Goal: Task Accomplishment & Management: Use online tool/utility

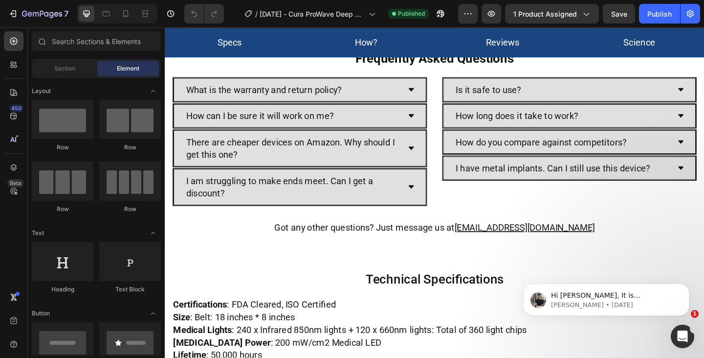
scroll to position [2348, 0]
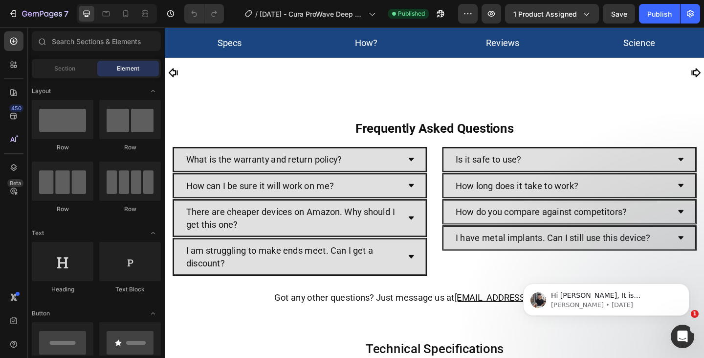
drag, startPoint x: 748, startPoint y: 60, endPoint x: 355, endPoint y: 58, distance: 392.8
click at [682, 330] on icon "Open Intercom Messenger" at bounding box center [682, 335] width 16 height 16
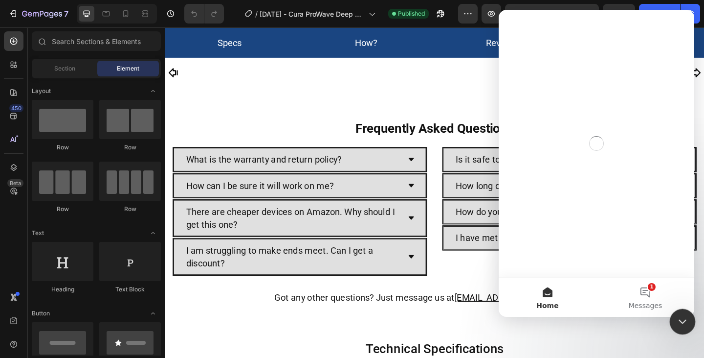
scroll to position [0, 0]
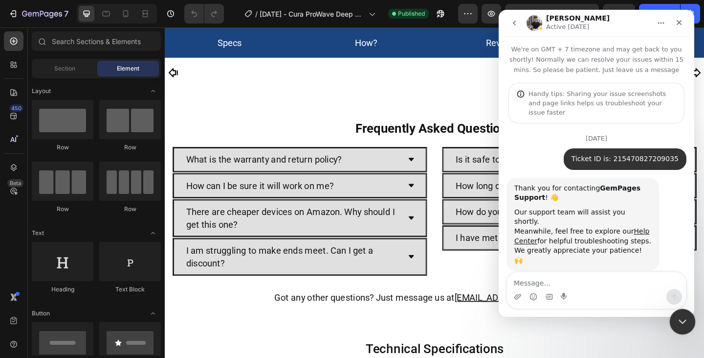
scroll to position [102, 0]
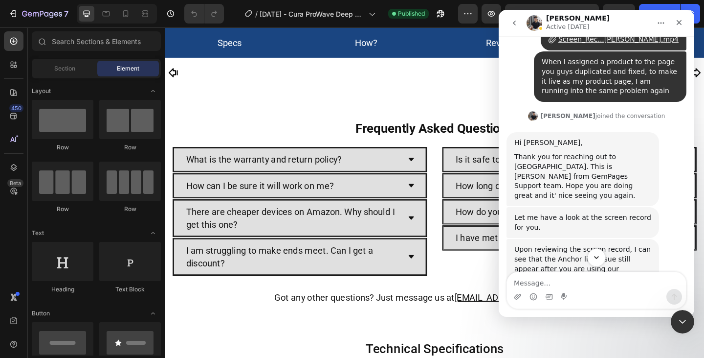
click at [594, 262] on button "Scroll to bottom" at bounding box center [597, 257] width 18 height 18
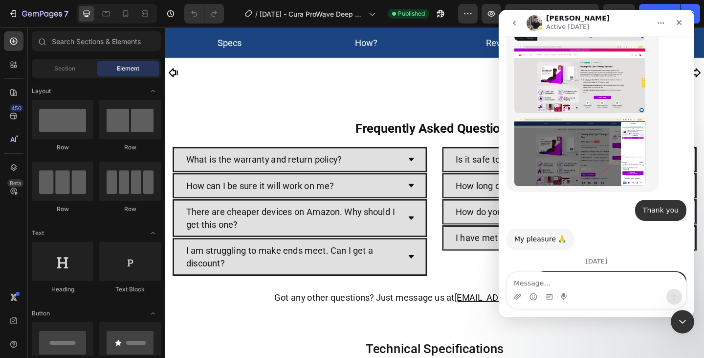
scroll to position [2545, 0]
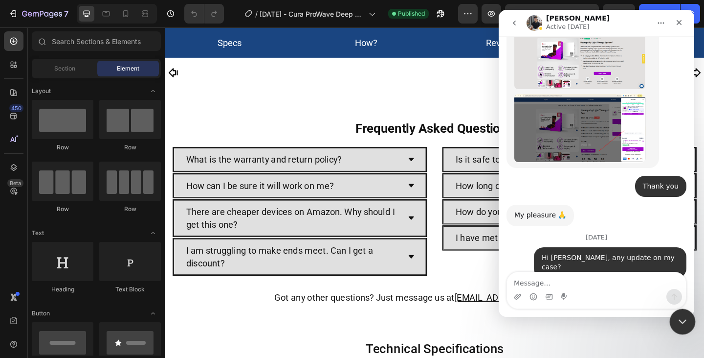
click at [677, 308] on html at bounding box center [681, 319] width 23 height 23
click at [676, 320] on icon "Close Intercom Messenger" at bounding box center [682, 320] width 12 height 12
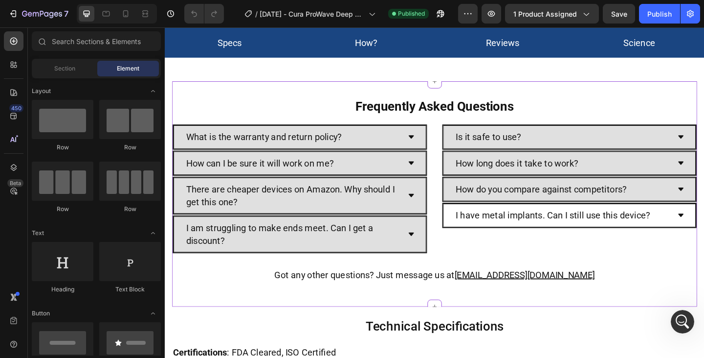
scroll to position [3155, 0]
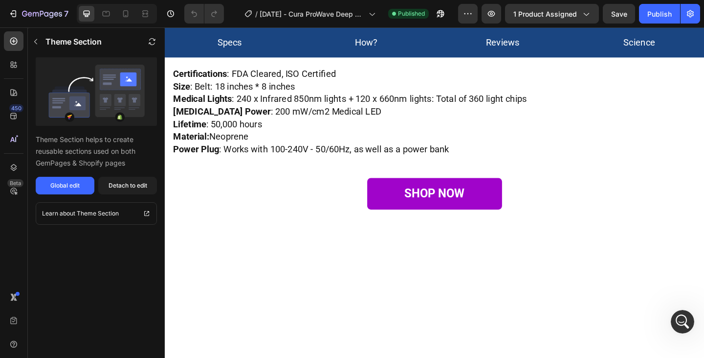
click at [68, 187] on div "Global edit" at bounding box center [64, 185] width 29 height 9
click at [19, 12] on div "7" at bounding box center [38, 14] width 60 height 12
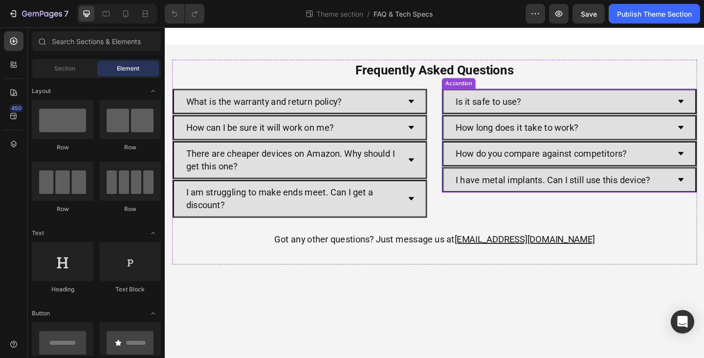
click at [484, 89] on div "Accordion" at bounding box center [484, 88] width 33 height 9
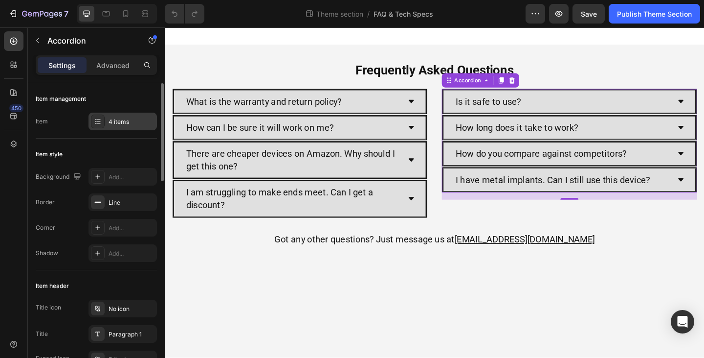
click at [128, 123] on div "4 items" at bounding box center [132, 121] width 46 height 9
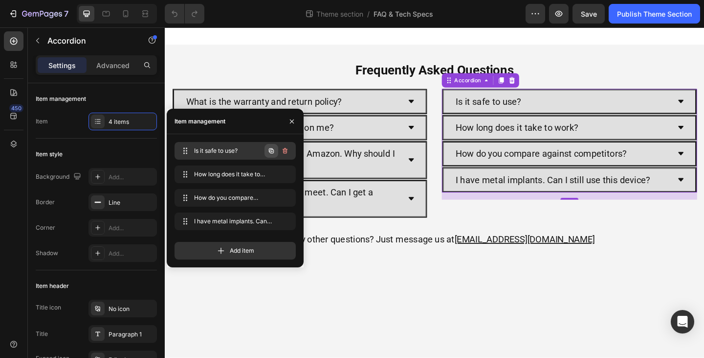
click at [272, 152] on icon "button" at bounding box center [272, 151] width 2 height 2
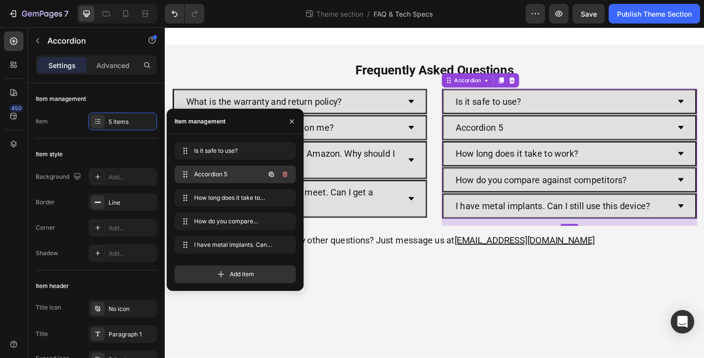
click at [214, 176] on span "Accordion 5" at bounding box center [221, 174] width 55 height 9
click at [213, 173] on span "Accordion 5" at bounding box center [221, 174] width 55 height 9
click at [213, 173] on span "Accordion 5" at bounding box center [228, 174] width 72 height 9
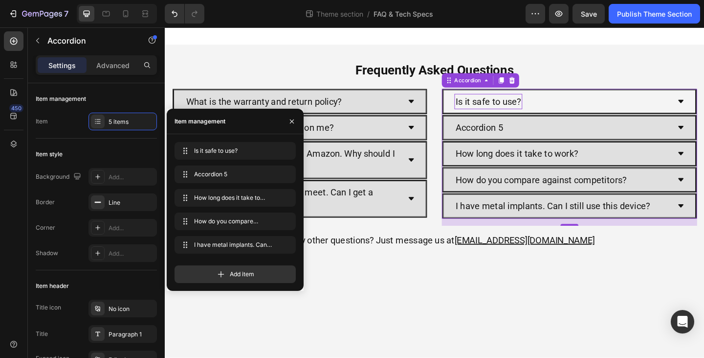
click at [518, 109] on p "Is it safe to use?" at bounding box center [516, 108] width 71 height 14
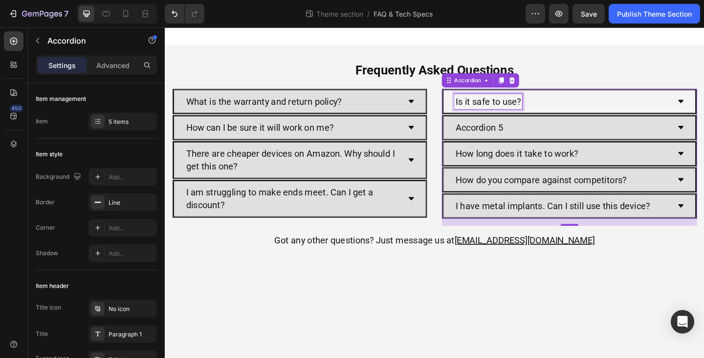
click at [518, 109] on p "Is it safe to use?" at bounding box center [516, 108] width 71 height 14
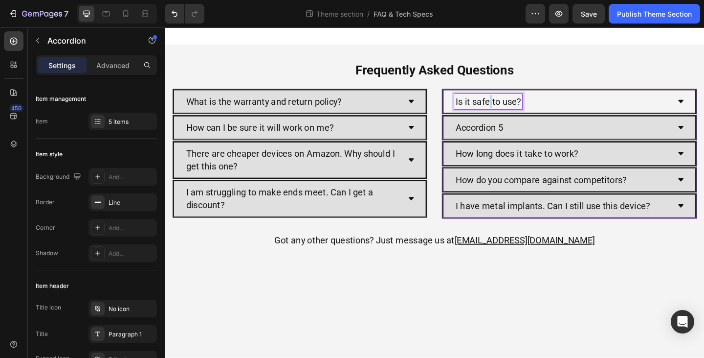
click at [518, 109] on p "Is it safe to use?" at bounding box center [516, 108] width 71 height 14
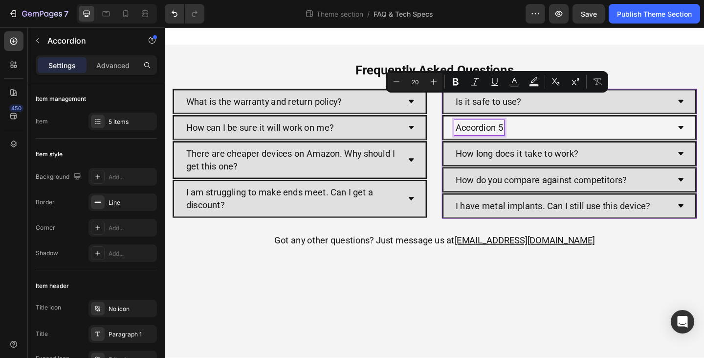
click at [503, 136] on p "Accordion 5" at bounding box center [506, 137] width 51 height 14
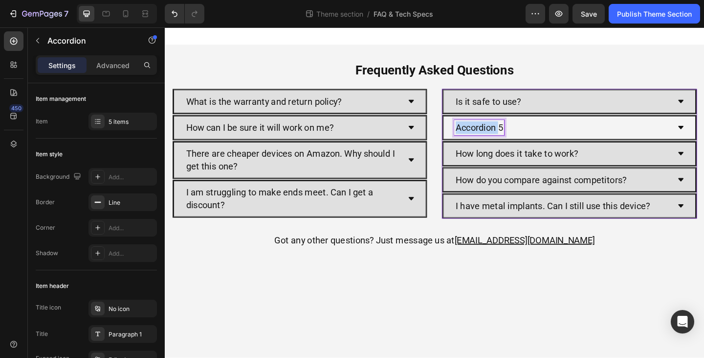
click at [503, 136] on p "Accordion 5" at bounding box center [506, 137] width 51 height 14
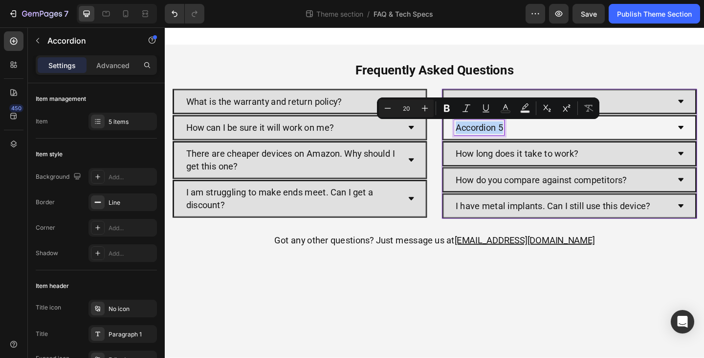
click at [508, 137] on p "Accordion 5" at bounding box center [506, 137] width 51 height 14
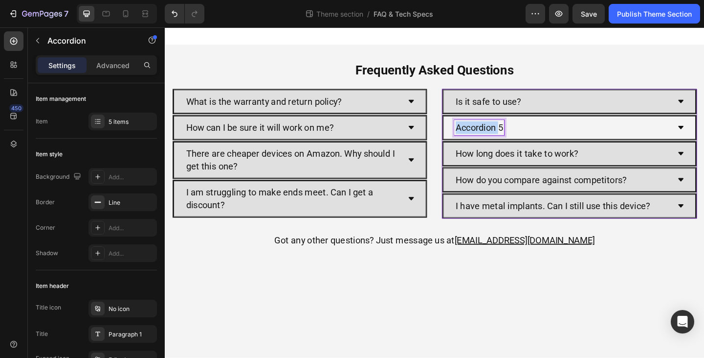
click at [508, 137] on p "Accordion 5" at bounding box center [506, 137] width 51 height 14
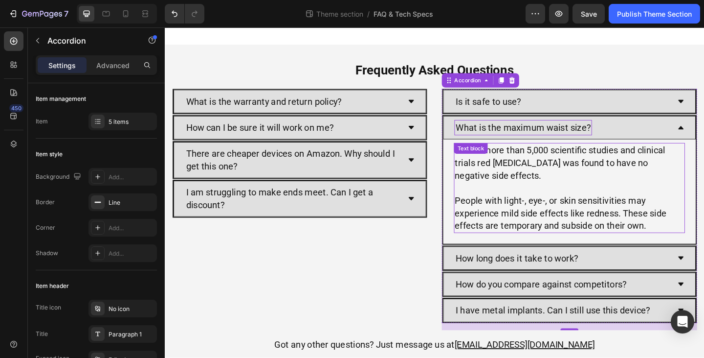
click at [570, 162] on p "Yes. In more than 5,000 scientific studies and clinical trials red light therap…" at bounding box center [604, 174] width 249 height 41
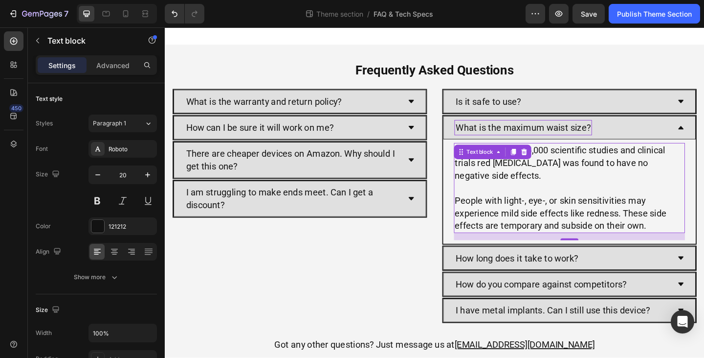
click at [570, 162] on p "Yes. In more than 5,000 scientific studies and clinical trials red light therap…" at bounding box center [604, 174] width 249 height 41
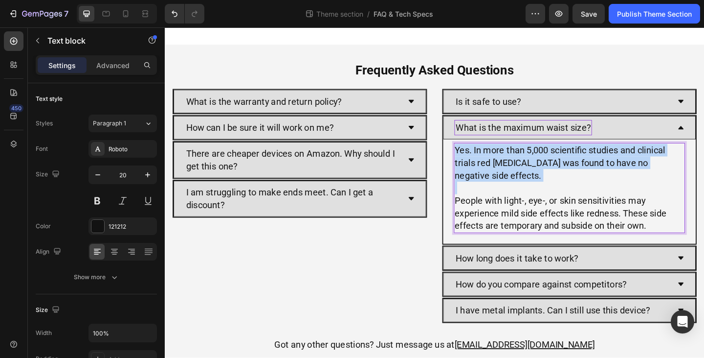
click at [570, 162] on p "Yes. In more than 5,000 scientific studies and clinical trials red light therap…" at bounding box center [604, 174] width 249 height 41
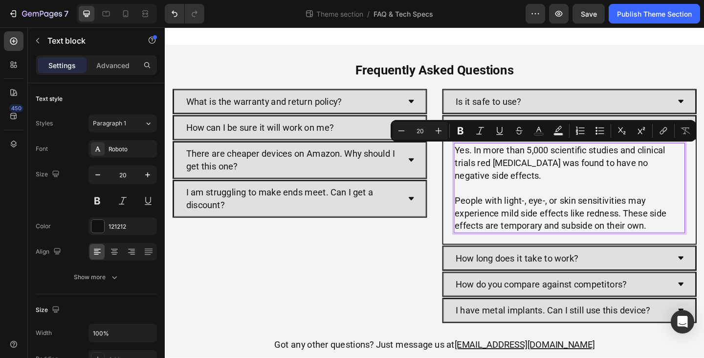
click at [581, 214] on p "People with light-, eye-, or skin sensitivities may experience mild side effect…" at bounding box center [604, 229] width 249 height 41
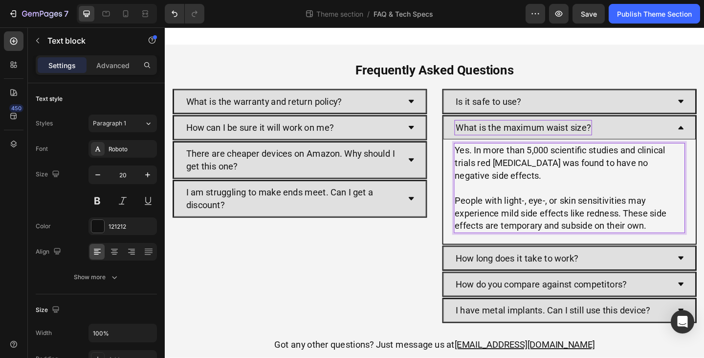
click at [656, 238] on p "People with light-, eye-, or skin sensitivities may experience mild side effect…" at bounding box center [604, 229] width 249 height 41
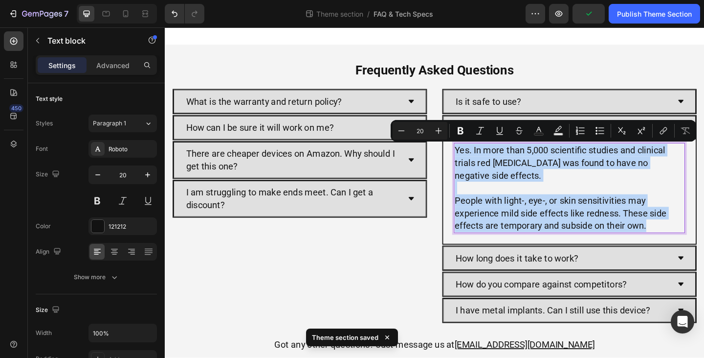
drag, startPoint x: 682, startPoint y: 243, endPoint x: 477, endPoint y: 165, distance: 219.1
click at [479, 165] on div "Yes. In more than 5,000 scientific studies and clinical trials red light therap…" at bounding box center [604, 202] width 251 height 98
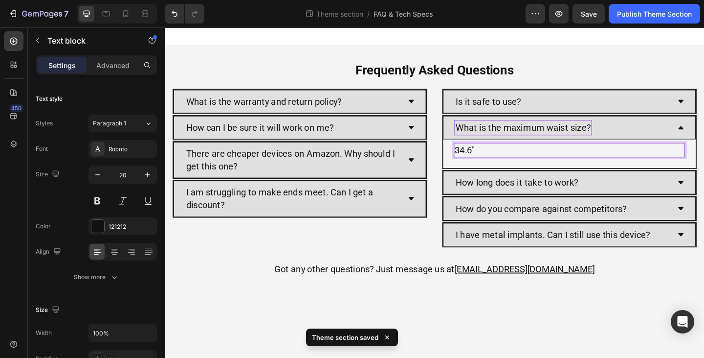
click at [482, 165] on p "34.6"" at bounding box center [604, 161] width 249 height 14
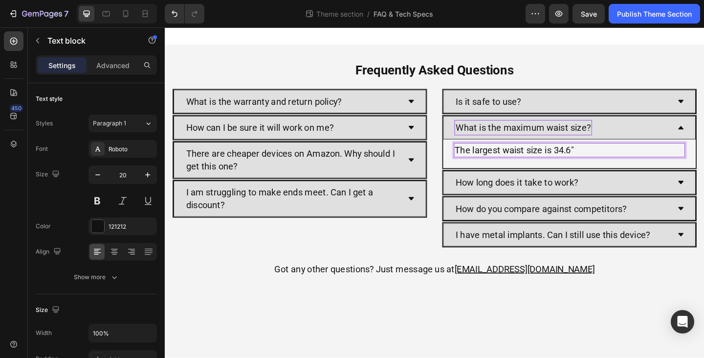
click at [610, 161] on p "The largest waist size is 34.6"" at bounding box center [604, 161] width 249 height 14
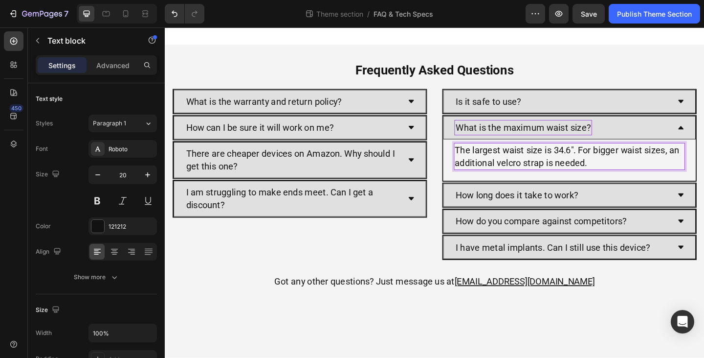
drag, startPoint x: 533, startPoint y: 162, endPoint x: 550, endPoint y: 179, distance: 23.5
click at [533, 162] on p "The largest waist size is 34.6". For bigger waist sizes, an additional velcro s…" at bounding box center [604, 167] width 249 height 27
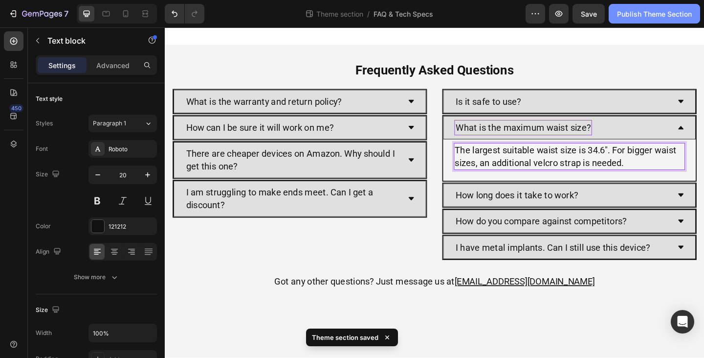
click at [650, 13] on div "Publish Theme Section" at bounding box center [654, 14] width 75 height 10
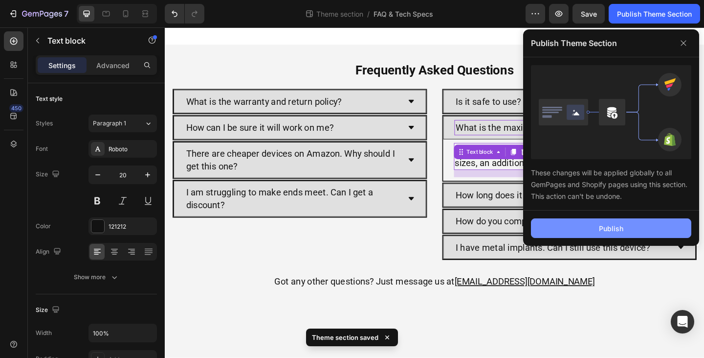
click at [603, 227] on div "Publish" at bounding box center [611, 228] width 24 height 10
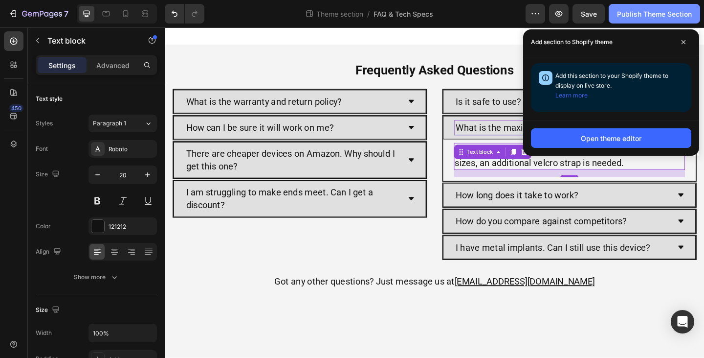
click at [655, 17] on div "Publish Theme Section" at bounding box center [654, 14] width 75 height 10
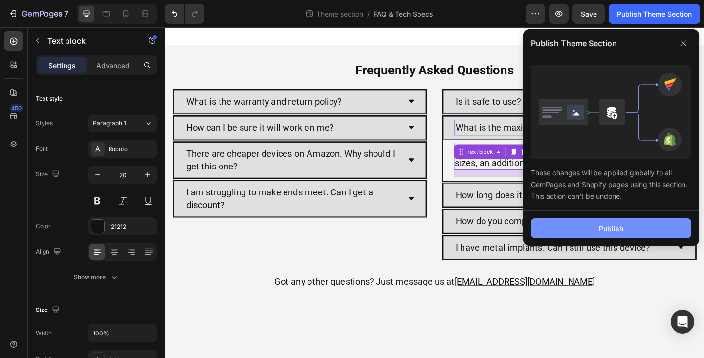
click at [640, 226] on button "Publish" at bounding box center [611, 228] width 160 height 20
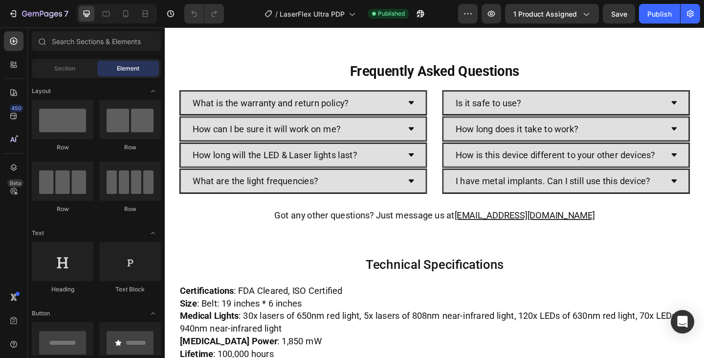
scroll to position [3340, 0]
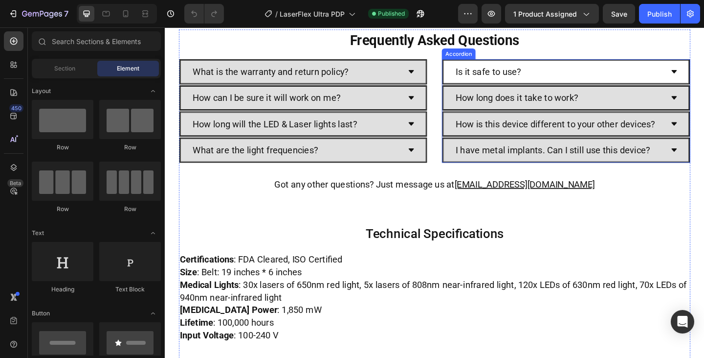
click at [582, 75] on div "Is it safe to use?" at bounding box center [593, 76] width 227 height 17
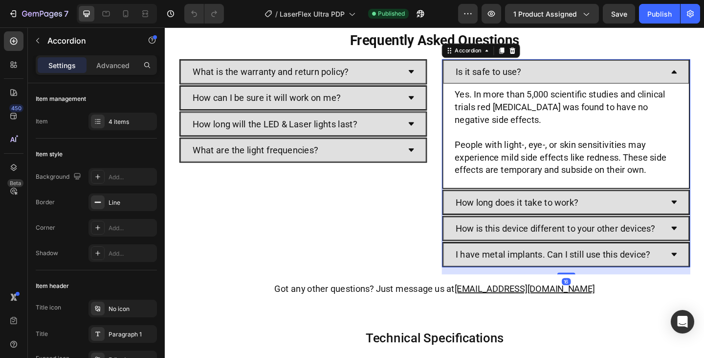
click at [573, 93] on p "Yes. In more than 5,000 scientific studies and clinical trials red [MEDICAL_DAT…" at bounding box center [601, 113] width 242 height 41
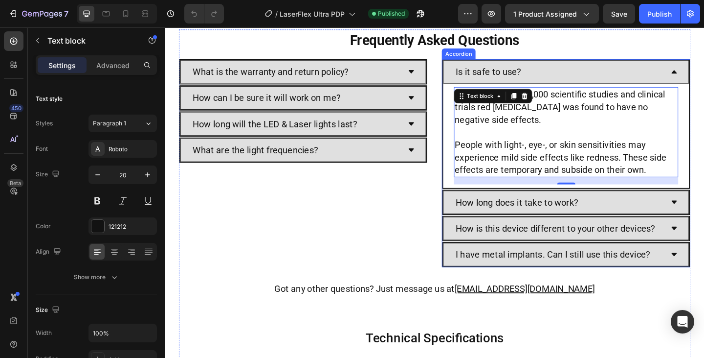
click at [549, 73] on div "Is it safe to use?" at bounding box center [517, 76] width 74 height 17
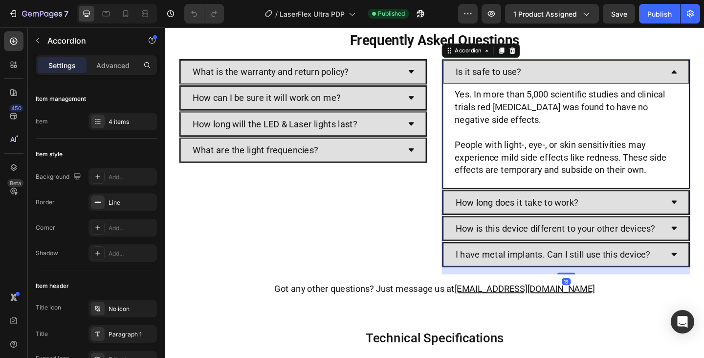
click at [589, 78] on div "Is it safe to use?" at bounding box center [593, 76] width 227 height 17
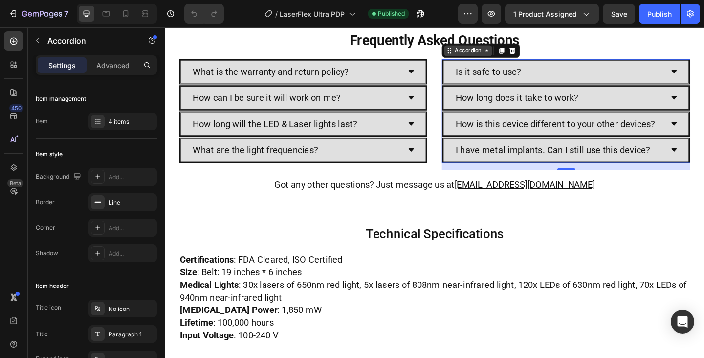
click at [487, 54] on div "Accordion" at bounding box center [494, 52] width 33 height 9
click at [478, 54] on div "Accordion" at bounding box center [494, 52] width 33 height 9
click at [132, 125] on div "4 items" at bounding box center [132, 121] width 46 height 9
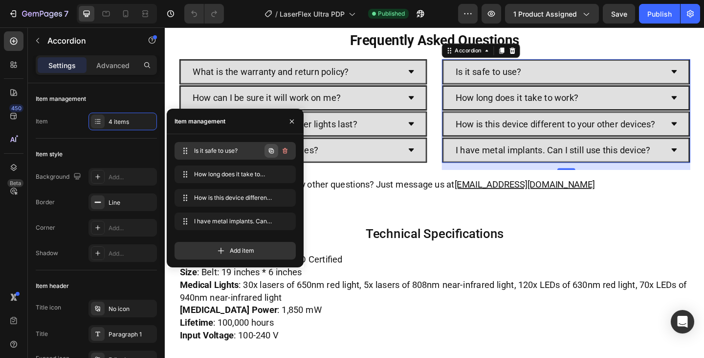
click at [273, 151] on icon "button" at bounding box center [272, 151] width 8 height 8
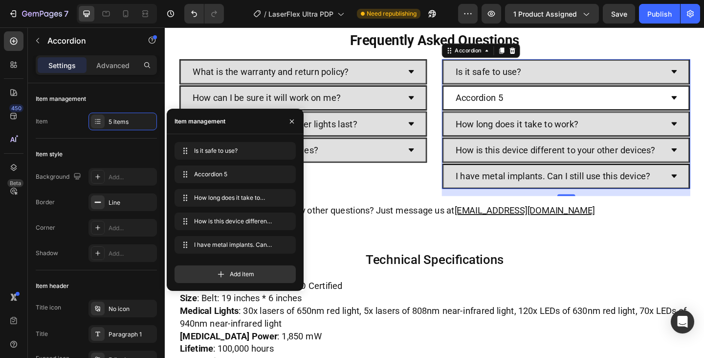
click at [529, 107] on div "Accordion 5" at bounding box center [507, 104] width 54 height 17
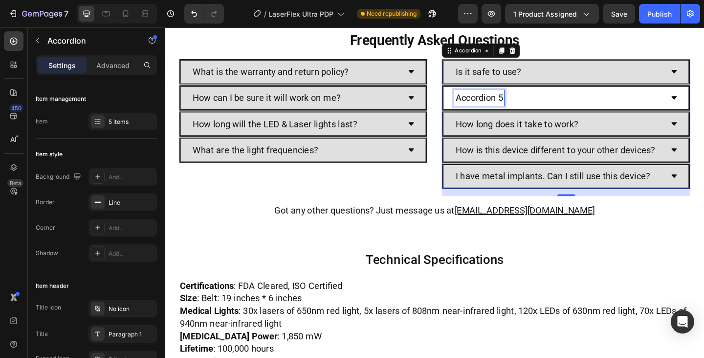
click at [529, 107] on p "Accordion 5" at bounding box center [506, 104] width 51 height 14
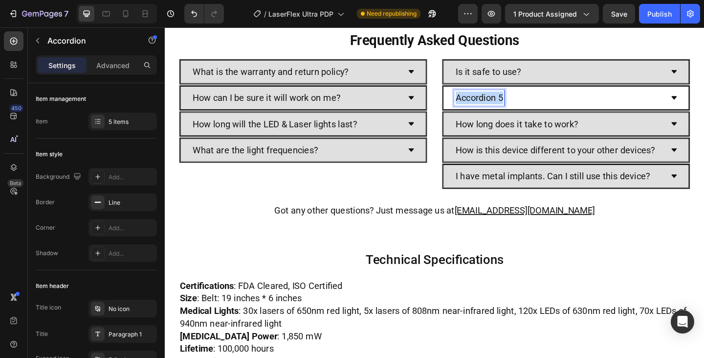
click at [529, 107] on p "Accordion 5" at bounding box center [506, 104] width 51 height 14
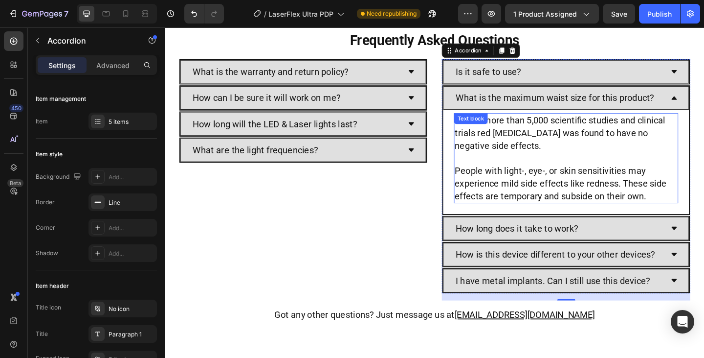
click at [557, 136] on span "Yes. In more than 5,000 scientific studies and clinical trials red light therap…" at bounding box center [594, 142] width 229 height 39
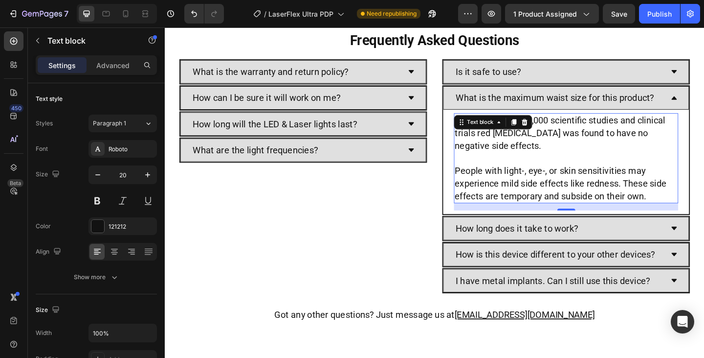
click at [557, 136] on div "Text block" at bounding box center [521, 131] width 85 height 16
click at [600, 162] on p "Yes. In more than 5,000 scientific studies and clinical trials red light therap…" at bounding box center [601, 142] width 242 height 41
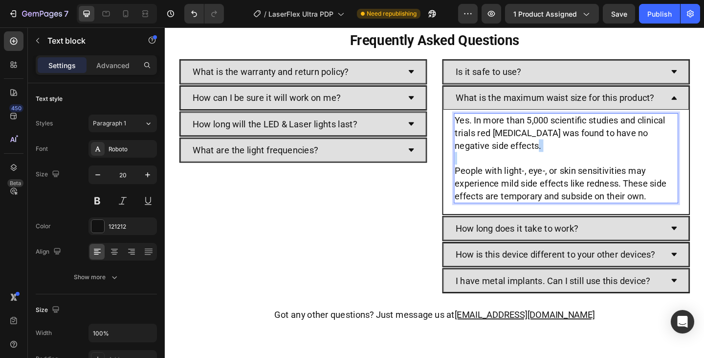
click at [600, 162] on p "Yes. In more than 5,000 scientific studies and clinical trials red light therap…" at bounding box center [601, 142] width 242 height 41
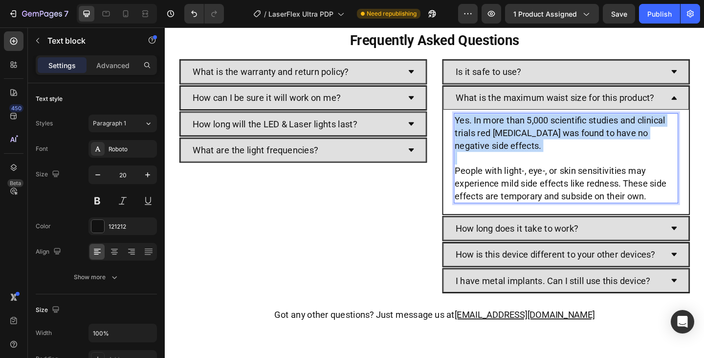
click at [600, 162] on p "Yes. In more than 5,000 scientific studies and clinical trials red light therap…" at bounding box center [601, 142] width 242 height 41
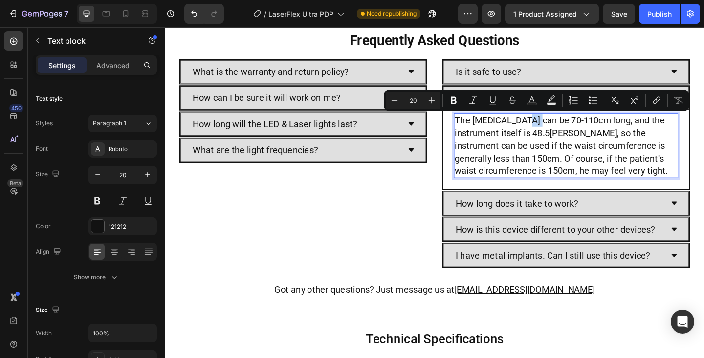
drag, startPoint x: 549, startPoint y: 130, endPoint x: 565, endPoint y: 129, distance: 15.7
click at [565, 129] on p "The elastic bandage can be 70-110cm long, and the instrument itself is 48.5cm l…" at bounding box center [601, 156] width 242 height 68
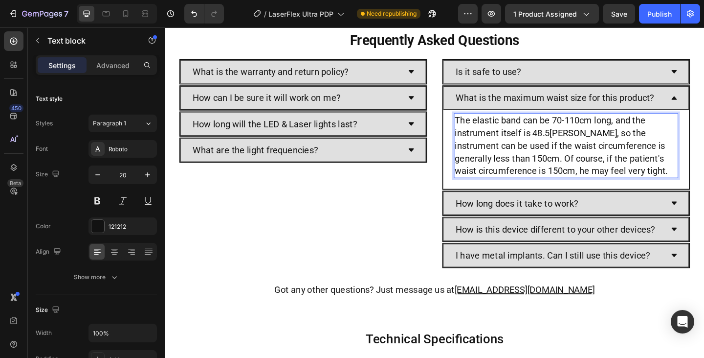
click at [592, 128] on p "The elastic band can be 70-110cm long, and the instrument itself is 48.5cm long…" at bounding box center [601, 156] width 242 height 68
drag, startPoint x: 583, startPoint y: 128, endPoint x: 622, endPoint y: 126, distance: 38.7
click at [622, 126] on p "The elastic band can be 70-110cm long, and the instrument itself is 48.5cm long…" at bounding box center [601, 156] width 242 height 68
click at [574, 141] on p "The elastic band can be 43 inches long, and the instrument itself is 48.5cm lon…" at bounding box center [601, 156] width 242 height 68
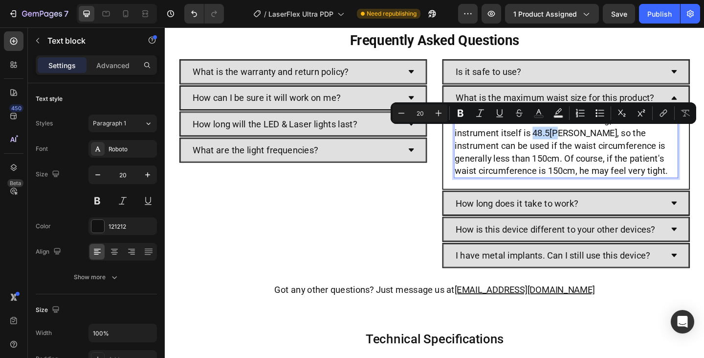
drag, startPoint x: 562, startPoint y: 141, endPoint x: 591, endPoint y: 142, distance: 29.4
click at [591, 142] on p "The elastic band can be 43 inches long, and the instrument itself is 48.5cm lon…" at bounding box center [601, 156] width 242 height 68
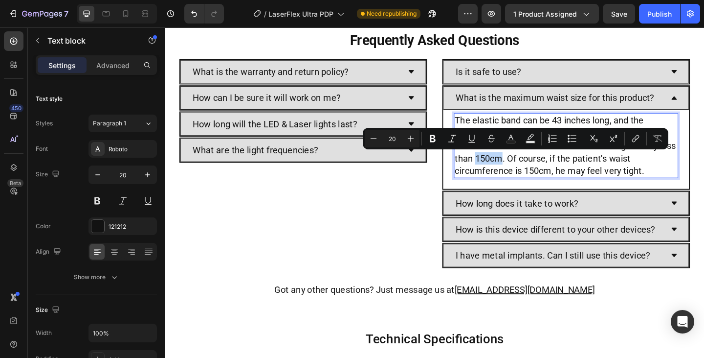
drag, startPoint x: 520, startPoint y: 169, endPoint x: 547, endPoint y: 168, distance: 27.4
click at [547, 168] on p "The elastic band can be 43 inches long, and the instrument itself is 19 inches …" at bounding box center [601, 156] width 242 height 68
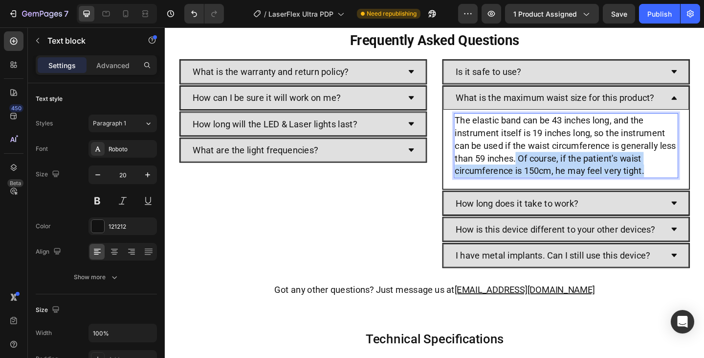
drag, startPoint x: 680, startPoint y: 183, endPoint x: 563, endPoint y: 172, distance: 117.9
click at [563, 172] on p "The elastic band can be 43 inches long, and the instrument itself is 19 inches …" at bounding box center [601, 156] width 242 height 68
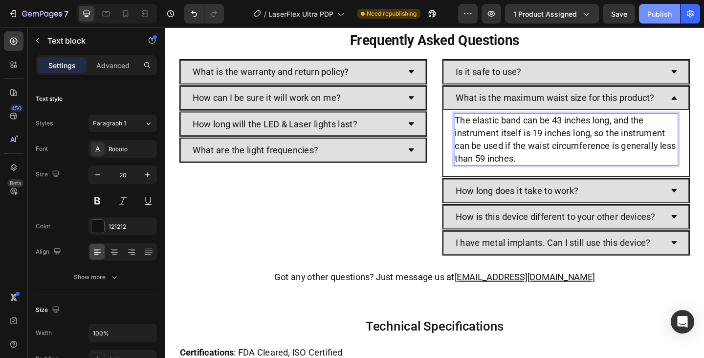
click at [664, 17] on div "Publish" at bounding box center [660, 14] width 24 height 10
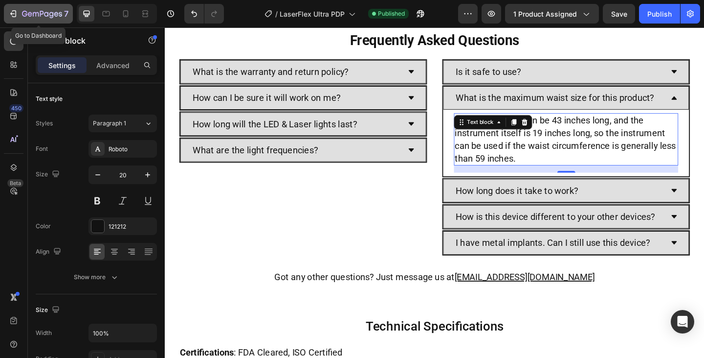
click at [52, 13] on icon "button" at bounding box center [51, 15] width 4 height 6
